Goal: Task Accomplishment & Management: Use online tool/utility

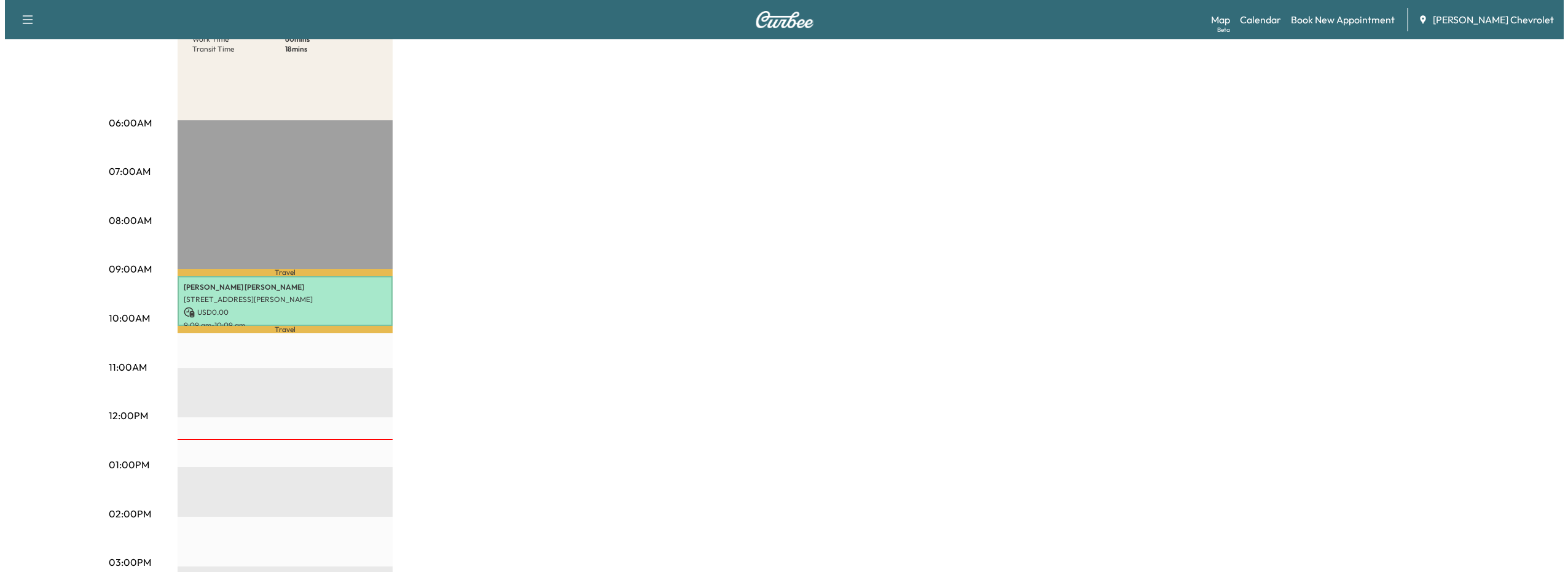
scroll to position [185, 0]
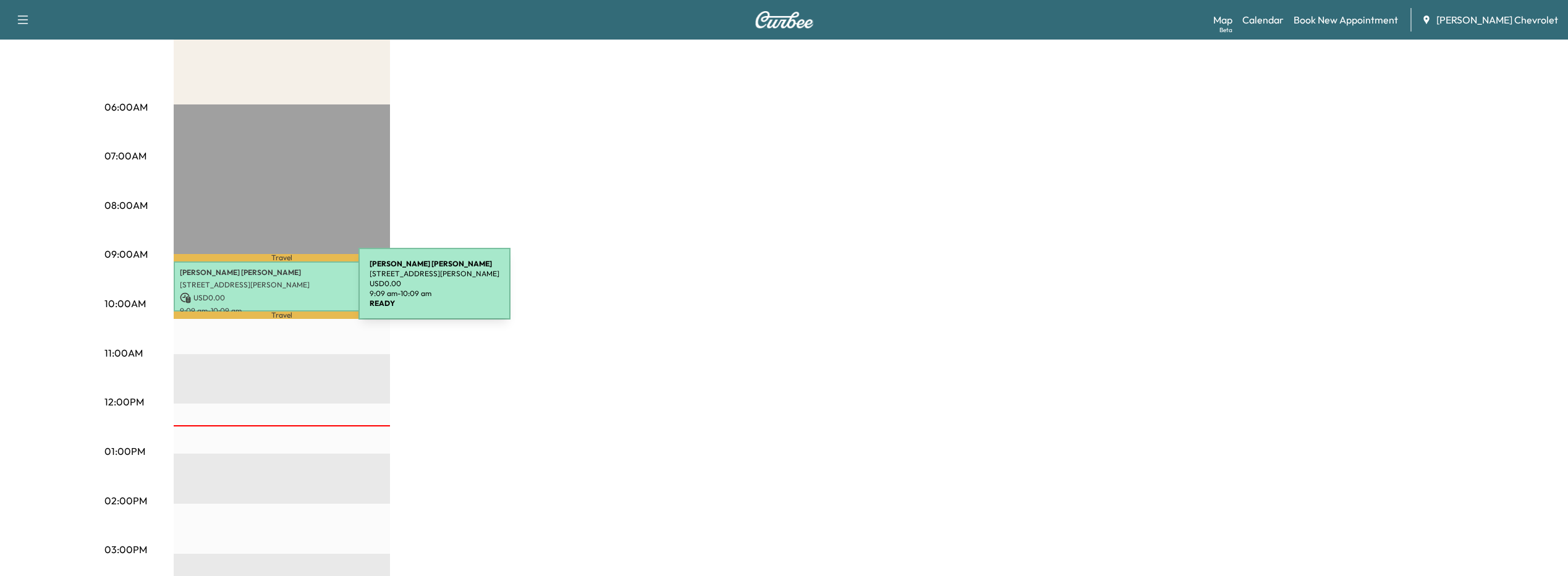
click at [265, 292] on p "USD 0.00" at bounding box center [281, 297] width 204 height 11
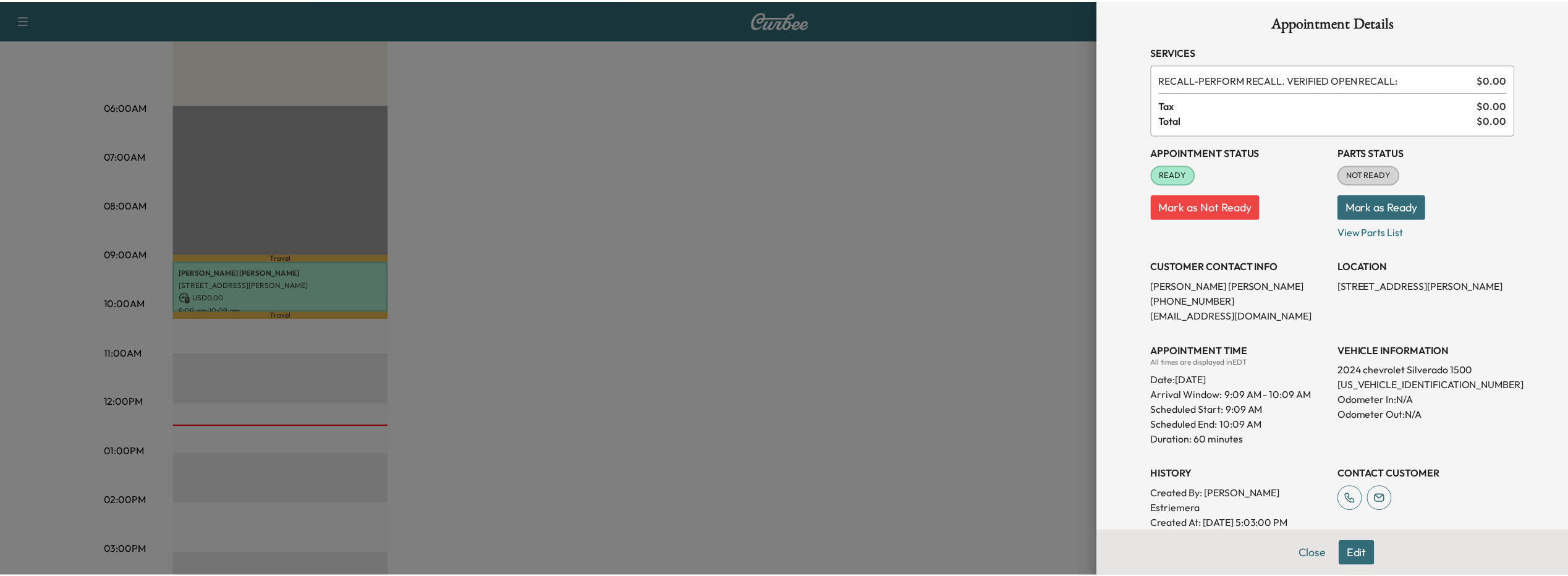
scroll to position [0, 0]
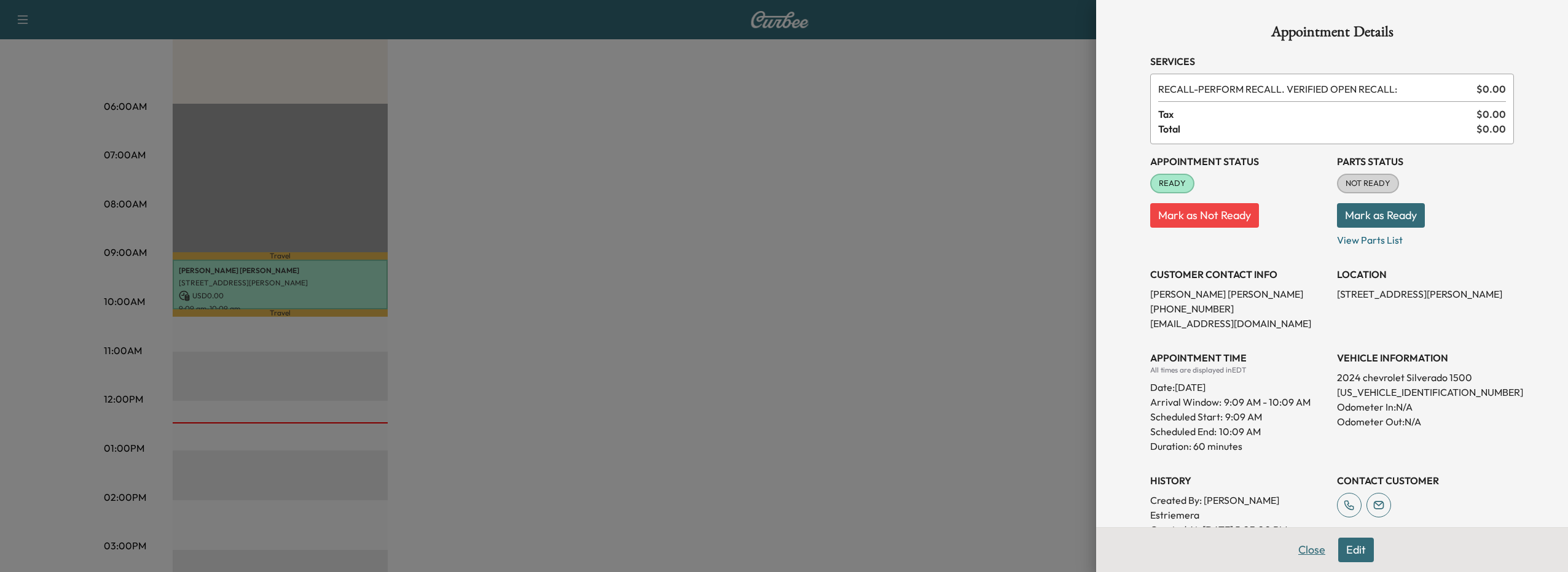
click at [1309, 542] on button "Close" at bounding box center [1312, 550] width 43 height 25
